Goal: Transaction & Acquisition: Purchase product/service

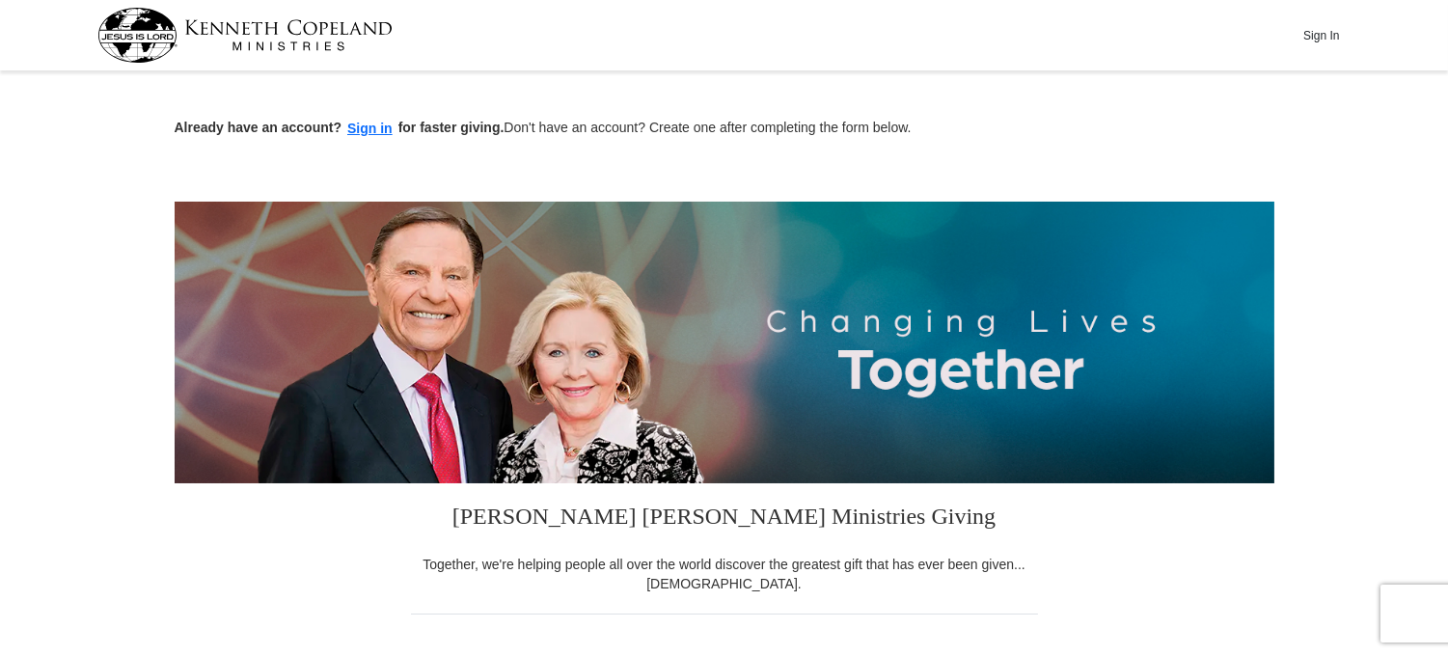
scroll to position [574, 0]
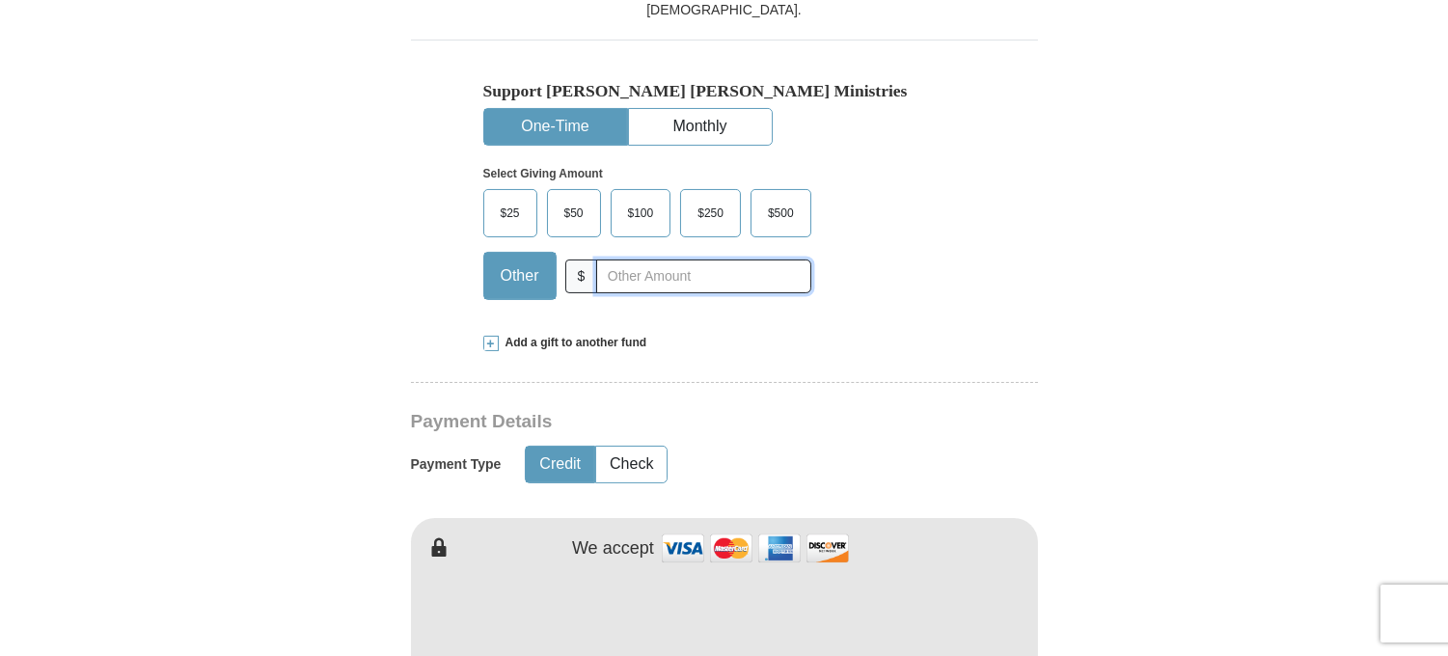
click at [601, 271] on input "text" at bounding box center [703, 277] width 214 height 34
click at [614, 349] on span "Add a gift to another fund" at bounding box center [573, 343] width 149 height 16
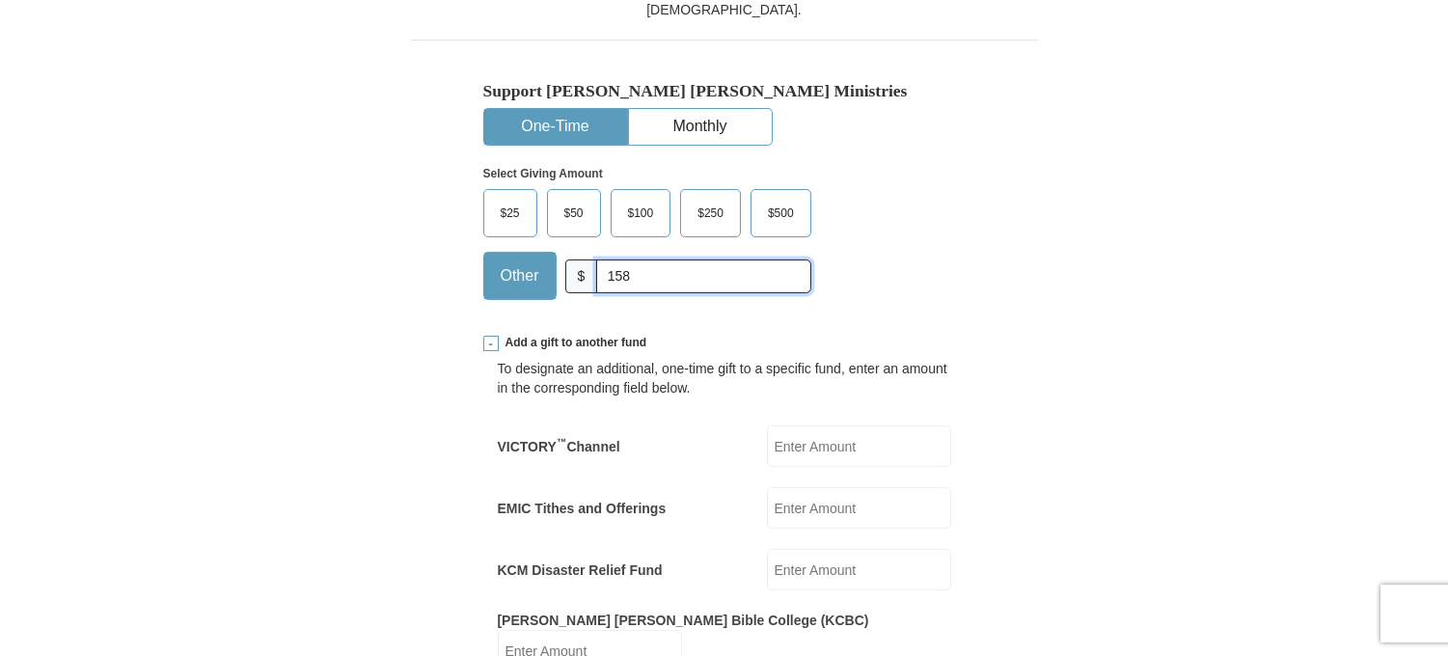
click at [667, 274] on input "158" at bounding box center [703, 277] width 214 height 34
type input "1"
click at [864, 527] on input "EMIC Tithes and Offerings" at bounding box center [859, 507] width 184 height 41
type input "158.00"
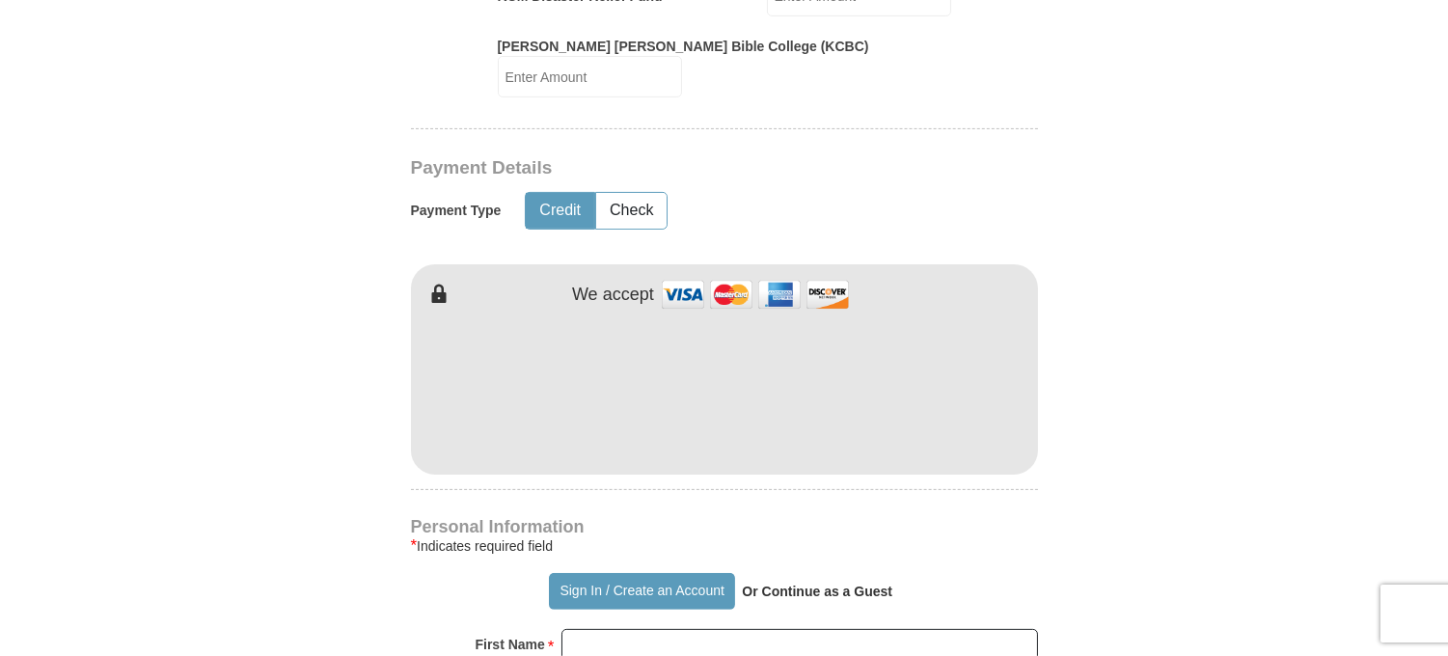
click at [768, 629] on input "First Name *" at bounding box center [800, 645] width 477 height 33
type input "[PERSON_NAME]"
type input "[EMAIL_ADDRESS][DOMAIN_NAME]"
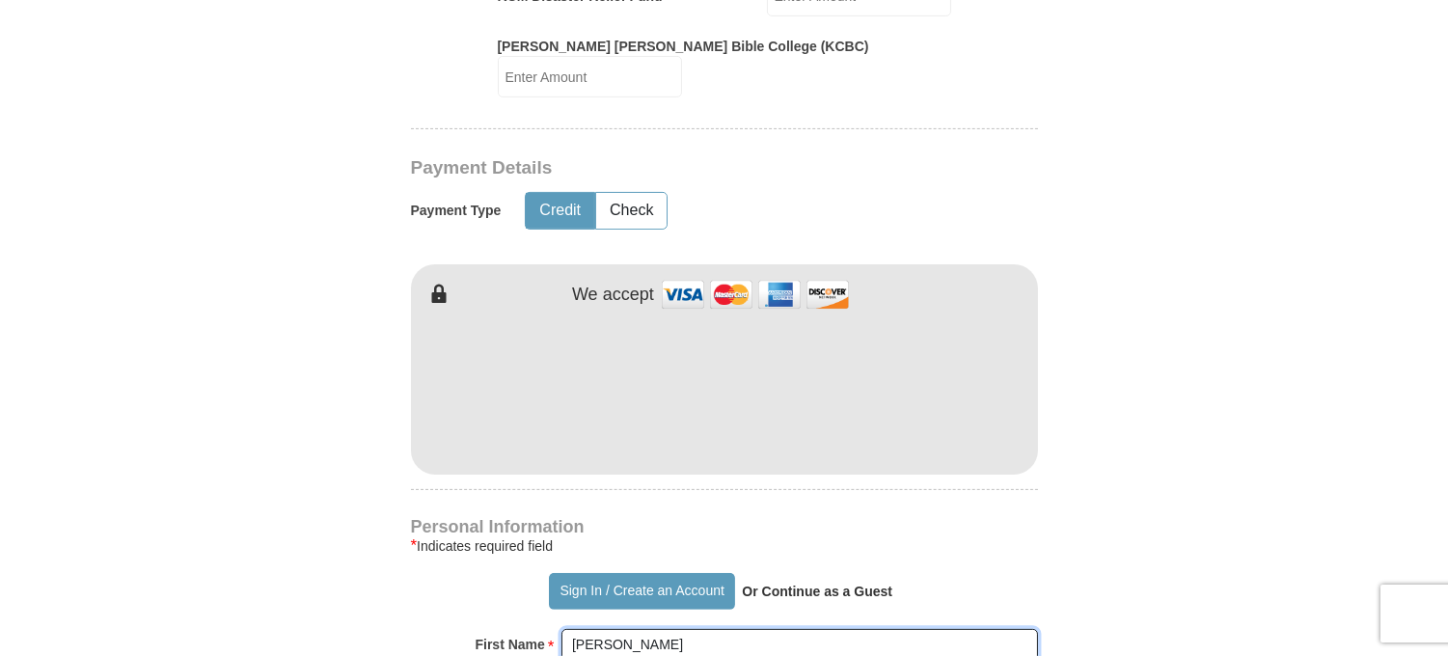
scroll to position [1722, 0]
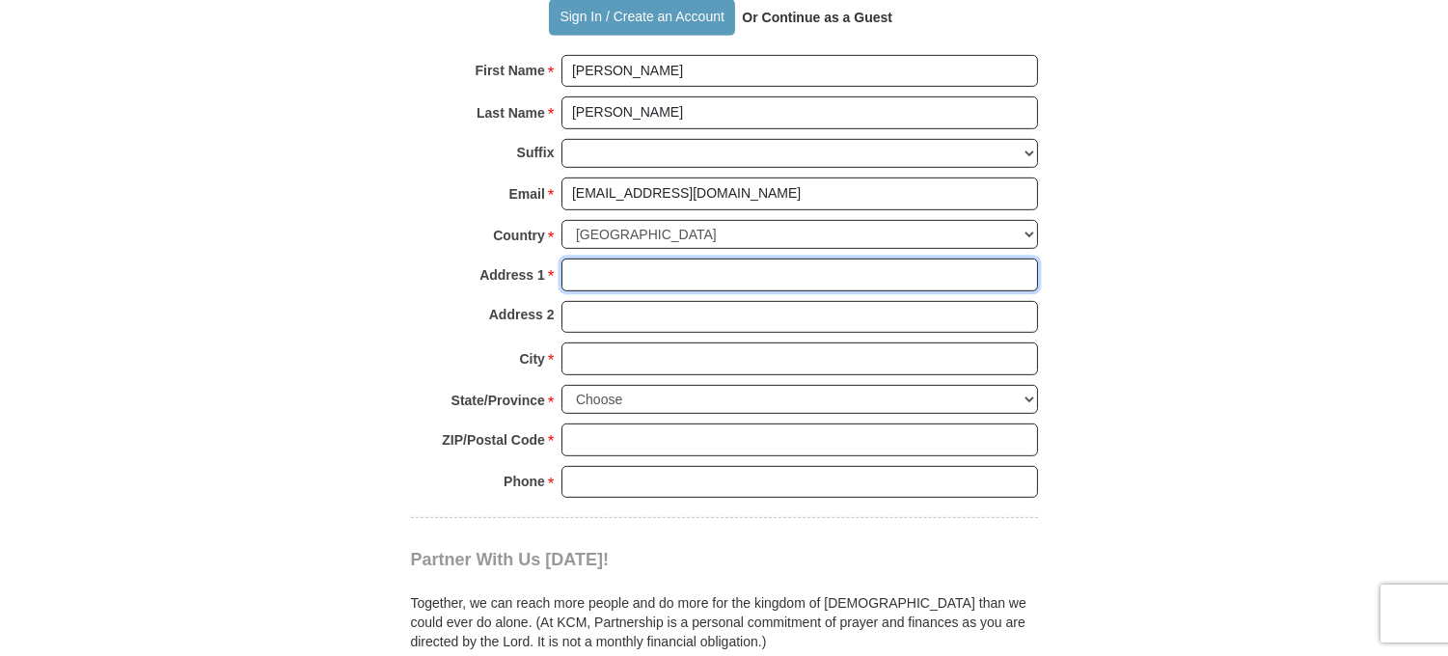
click at [679, 259] on input "Address 1 *" at bounding box center [800, 275] width 477 height 33
type input "[STREET_ADDRESS]"
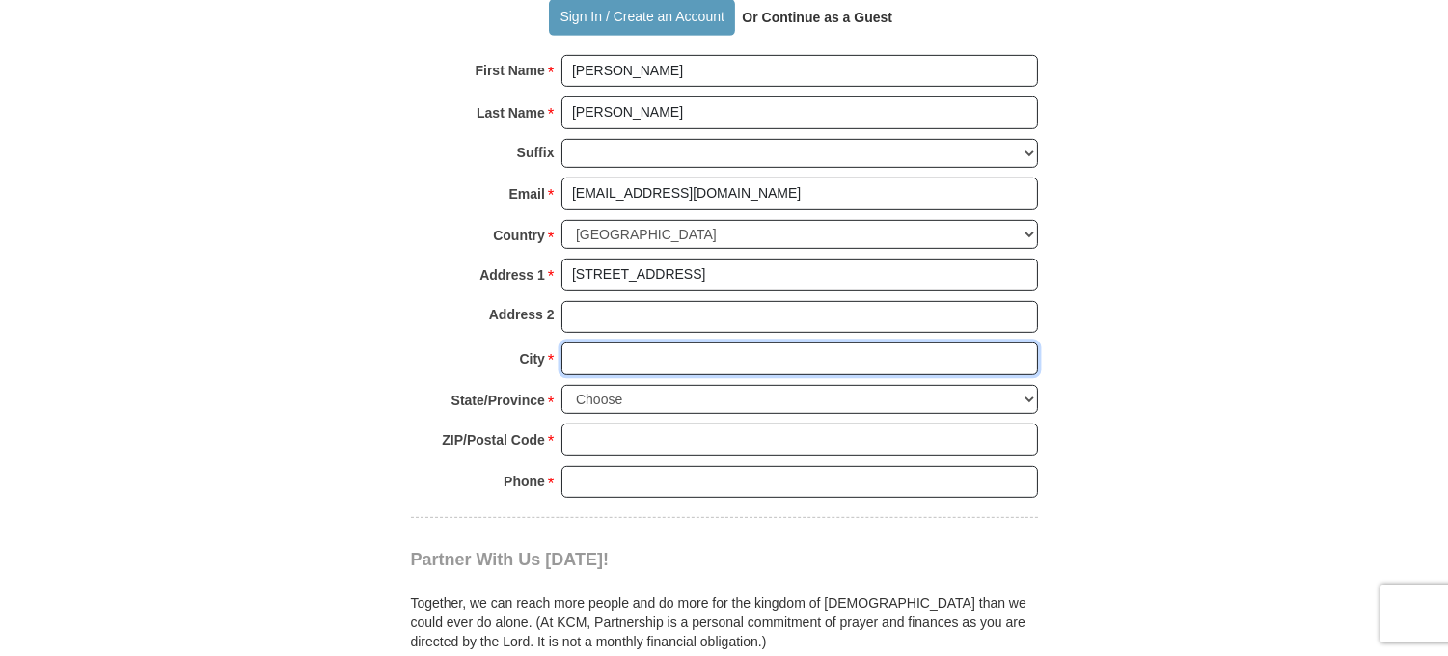
type input "[US_STATE][GEOGRAPHIC_DATA]"
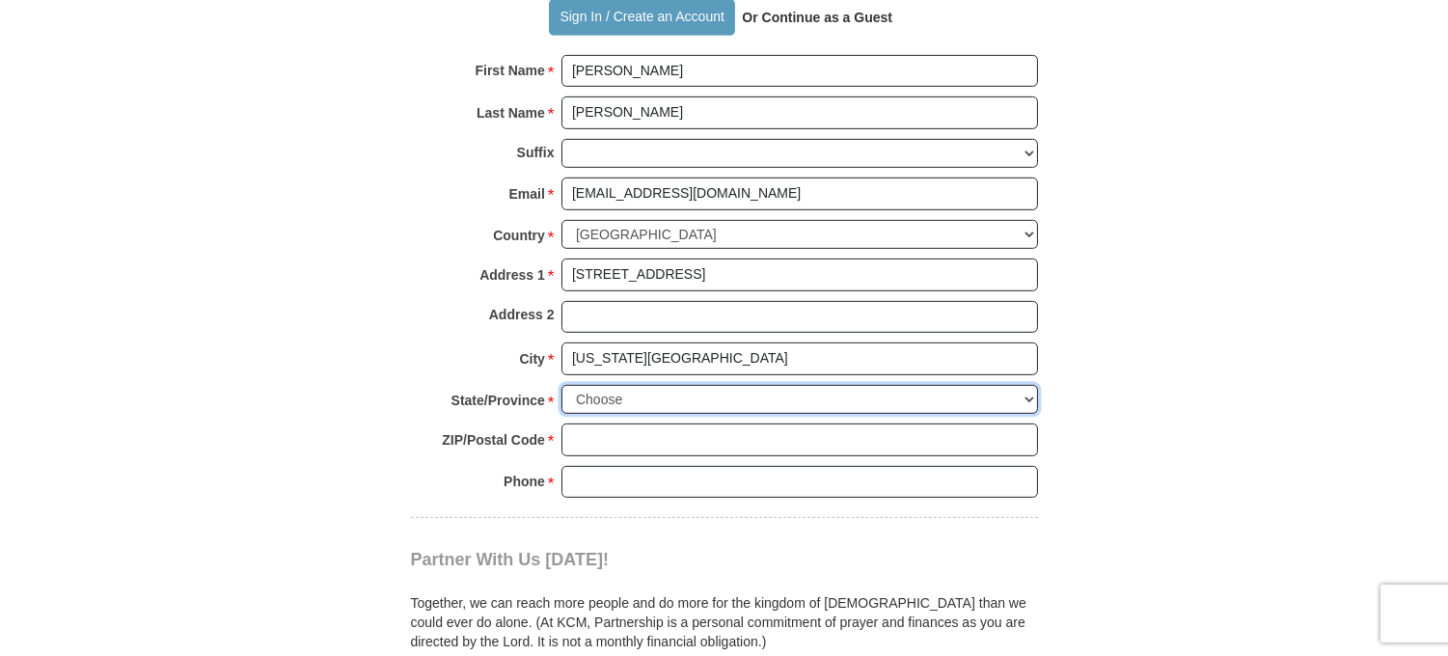
select select "MO"
type input "64106"
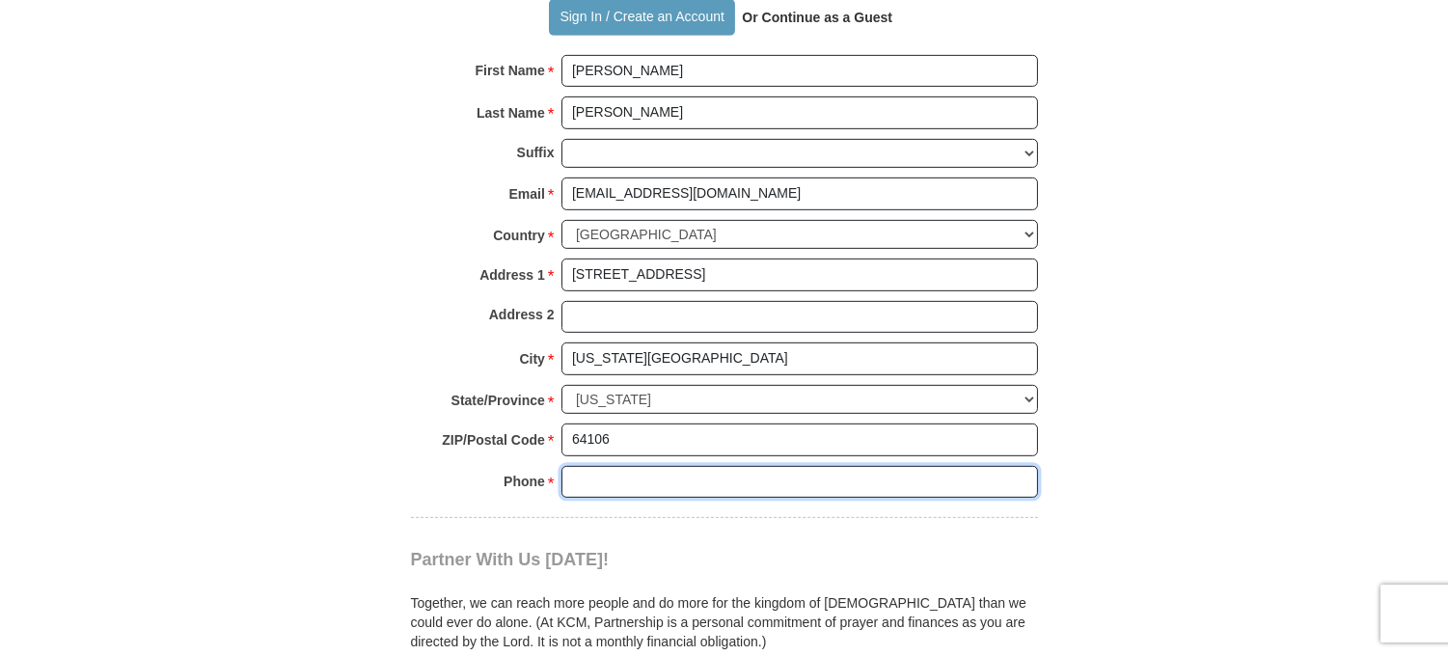
type input "8169162864"
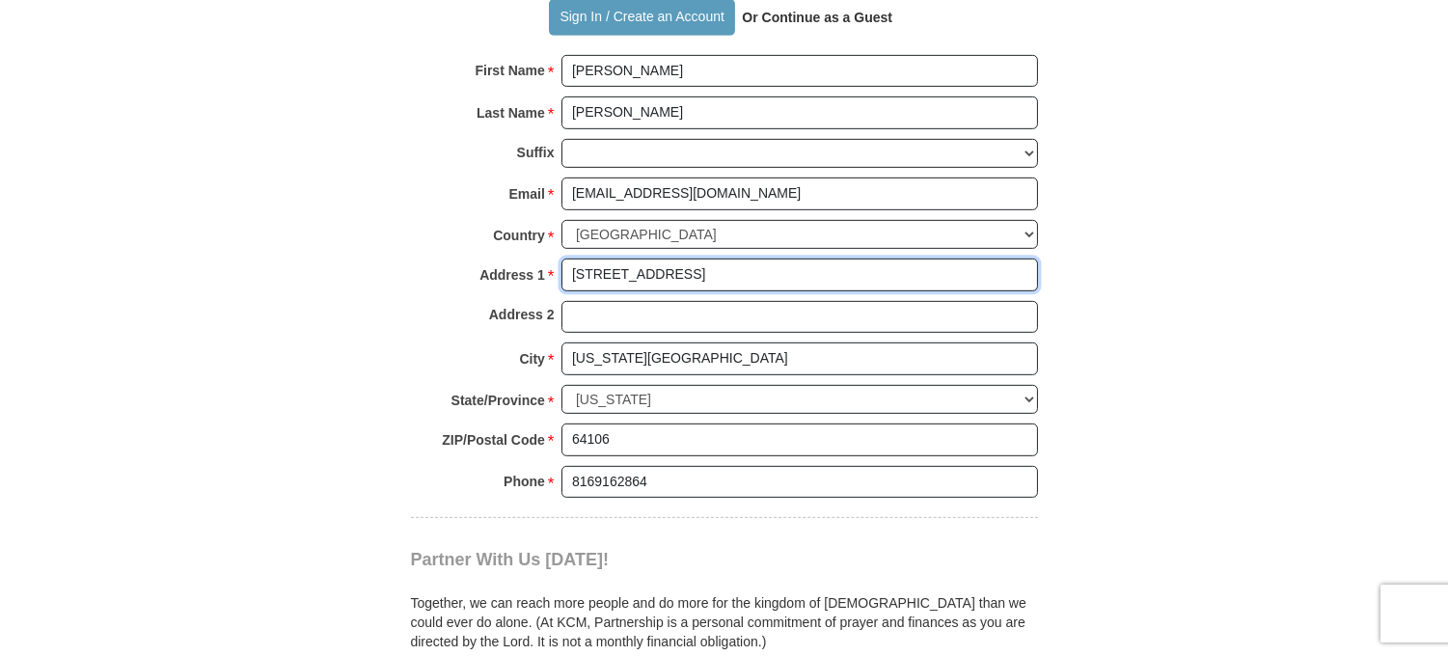
scroll to position [2296, 0]
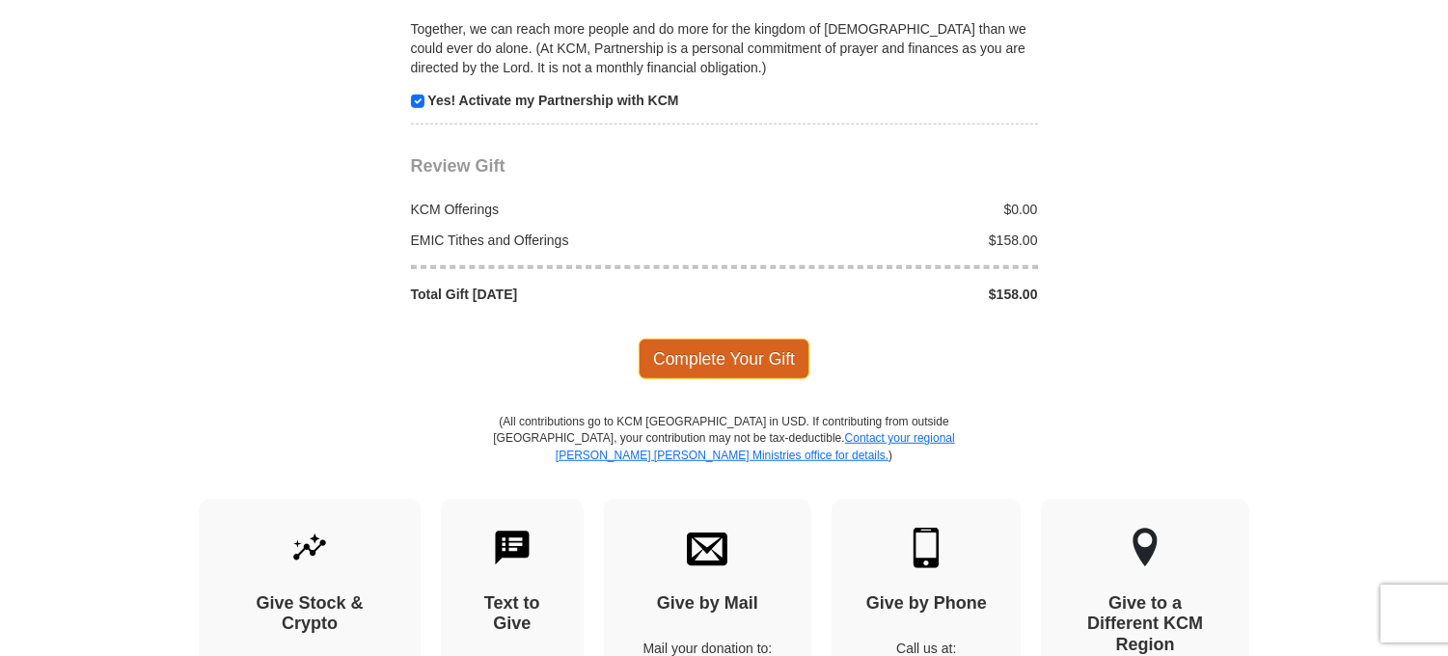
click at [743, 349] on span "Complete Your Gift" at bounding box center [724, 359] width 171 height 41
